Goal: Task Accomplishment & Management: Use online tool/utility

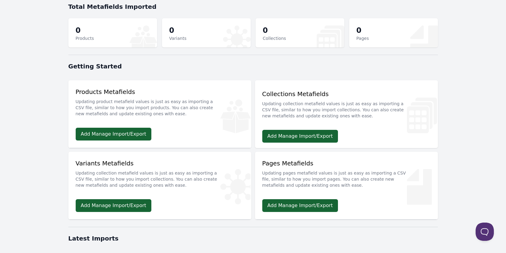
scroll to position [91, 0]
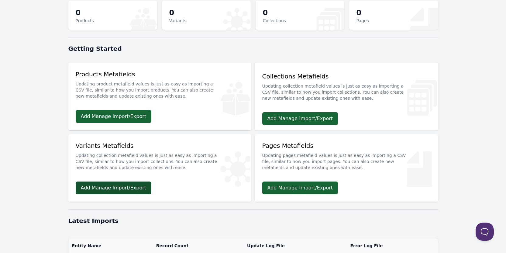
click at [126, 192] on link "Add Manage Import/Export" at bounding box center [114, 188] width 76 height 13
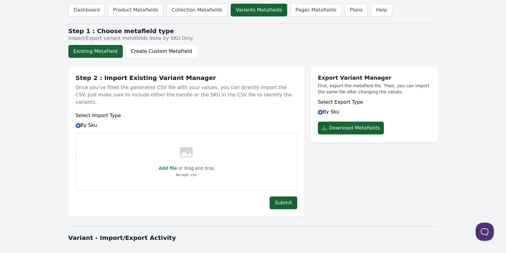
click at [101, 55] on button "Existing MetaField" at bounding box center [95, 51] width 54 height 13
click at [352, 131] on button "Download Metafields" at bounding box center [351, 128] width 66 height 13
click at [357, 154] on div "Export Variant Manager First, export the metafield file. Then, you can import t…" at bounding box center [374, 139] width 127 height 156
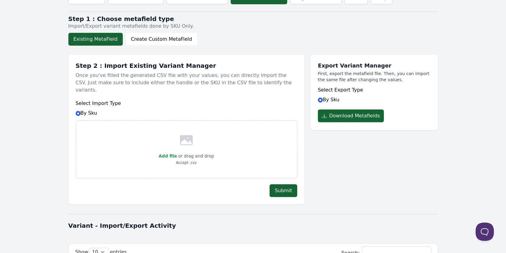
scroll to position [91, 0]
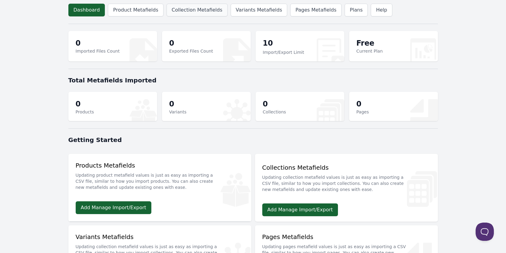
click at [190, 13] on link "Collection Metafields" at bounding box center [197, 10] width 61 height 13
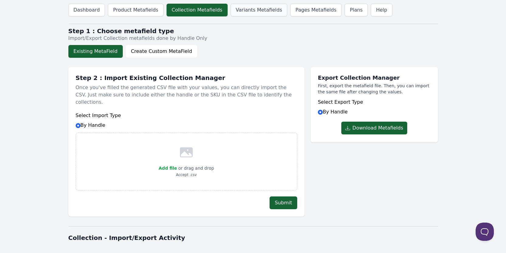
click at [231, 9] on link "Variants Metafields" at bounding box center [259, 10] width 57 height 13
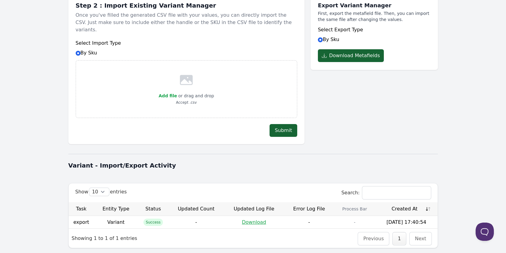
scroll to position [92, 0]
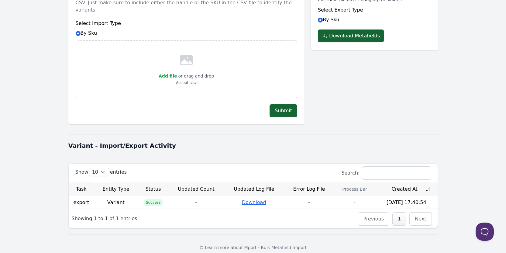
click at [260, 200] on link "Download" at bounding box center [254, 203] width 24 height 6
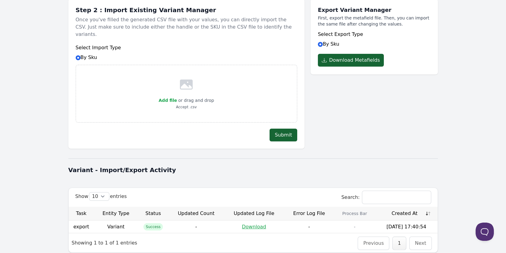
scroll to position [0, 0]
